Goal: Task Accomplishment & Management: Manage account settings

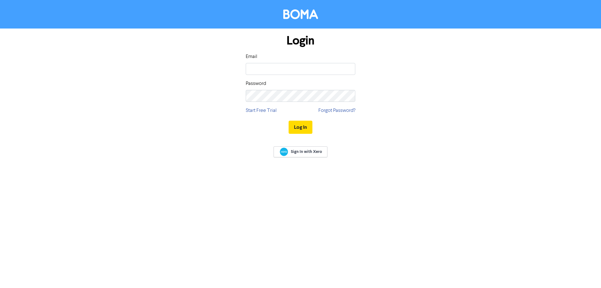
click at [260, 64] on input "email" at bounding box center [301, 69] width 110 height 12
type input "[EMAIL_ADDRESS][DOMAIN_NAME]"
drag, startPoint x: 247, startPoint y: 60, endPoint x: 168, endPoint y: 52, distance: 79.3
click at [169, 52] on div "Login Email [EMAIL_ADDRESS][DOMAIN_NAME] Password Start Free Trial Forgot Passw…" at bounding box center [300, 83] width 357 height 111
click at [289, 121] on button "Log In" at bounding box center [301, 127] width 24 height 13
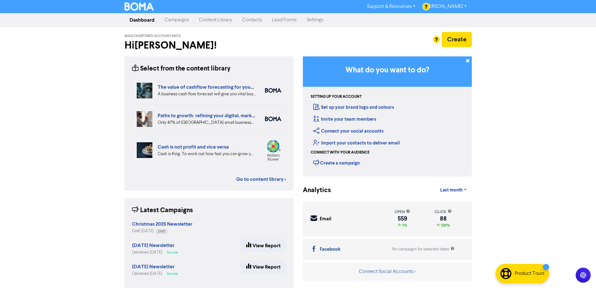
click at [244, 19] on link "Contacts" at bounding box center [252, 20] width 30 height 13
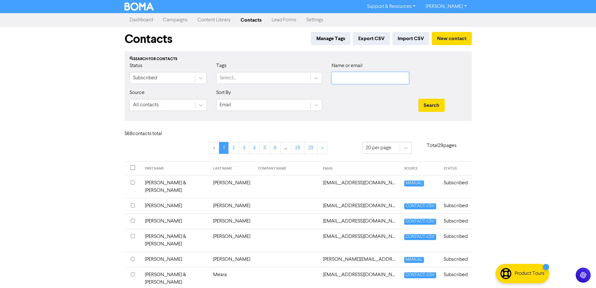
click at [353, 79] on input "text" at bounding box center [370, 78] width 77 height 12
type input "[PERSON_NAME]"
click at [418, 99] on button "Search" at bounding box center [431, 105] width 26 height 13
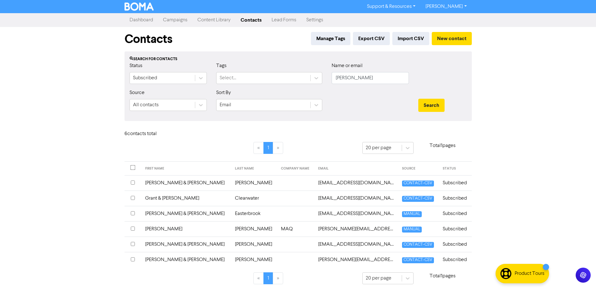
click at [156, 230] on td "[PERSON_NAME]" at bounding box center [186, 228] width 90 height 15
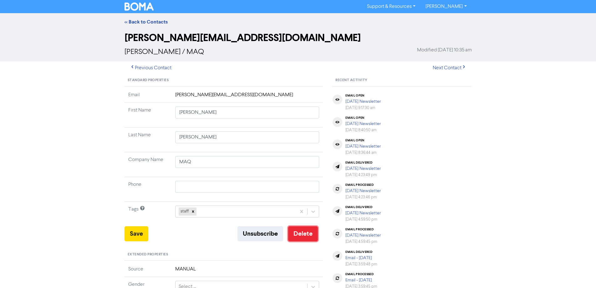
click at [301, 237] on button "Delete" at bounding box center [303, 233] width 30 height 15
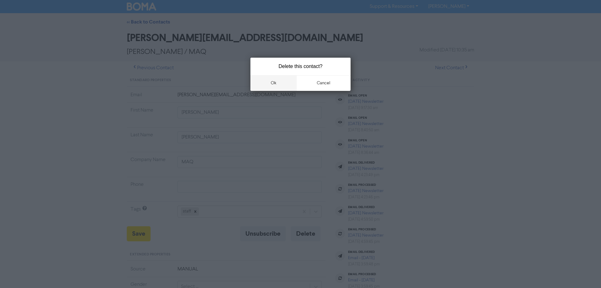
click at [272, 83] on button "ok" at bounding box center [273, 83] width 46 height 16
